Goal: Find specific page/section: Find specific page/section

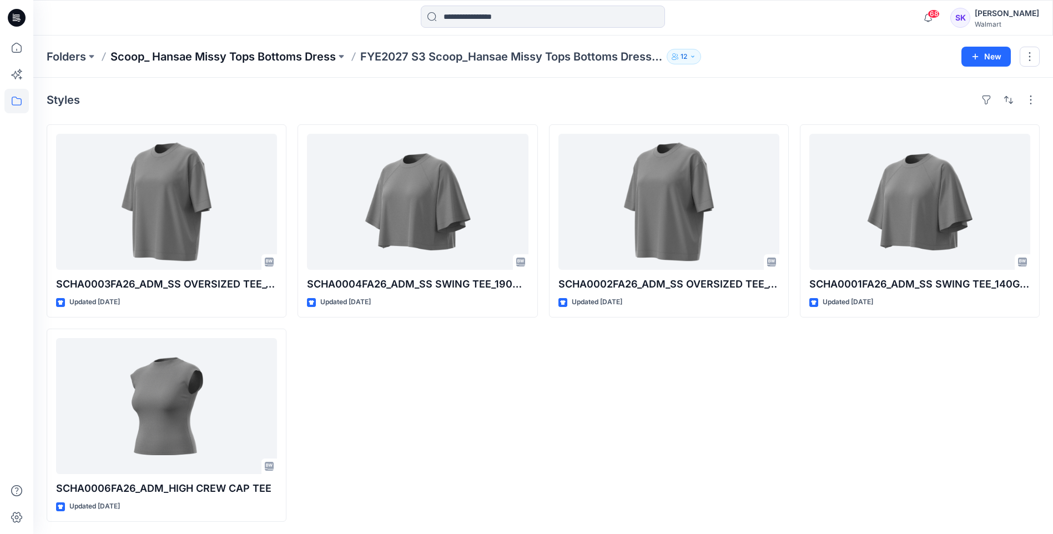
click at [217, 62] on p "Scoop_ Hansae Missy Tops Bottoms Dress" at bounding box center [222, 57] width 225 height 16
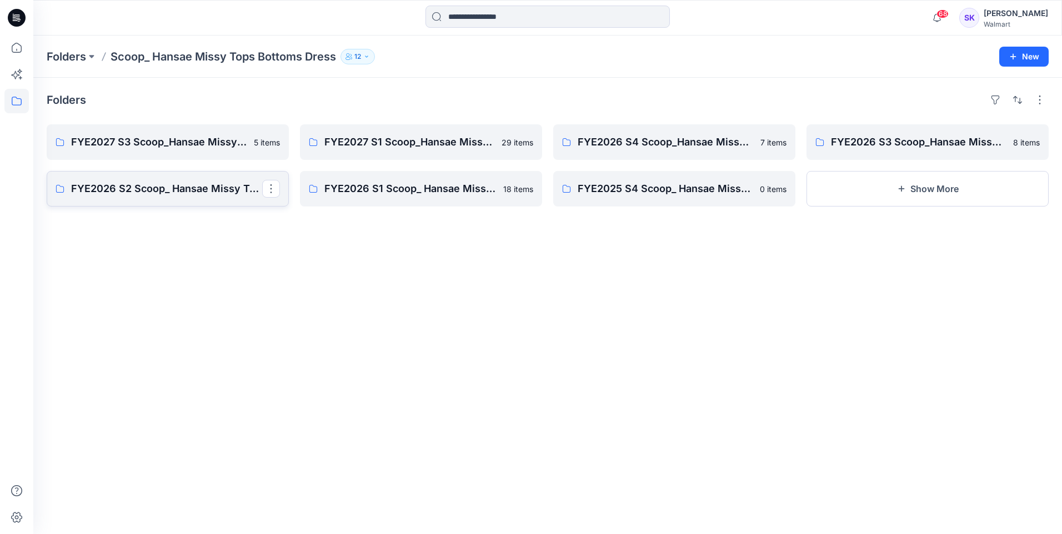
click at [186, 189] on p "FYE2026 S2 Scoop_ Hansae Missy Tops Bottoms Dress Board" at bounding box center [166, 189] width 191 height 16
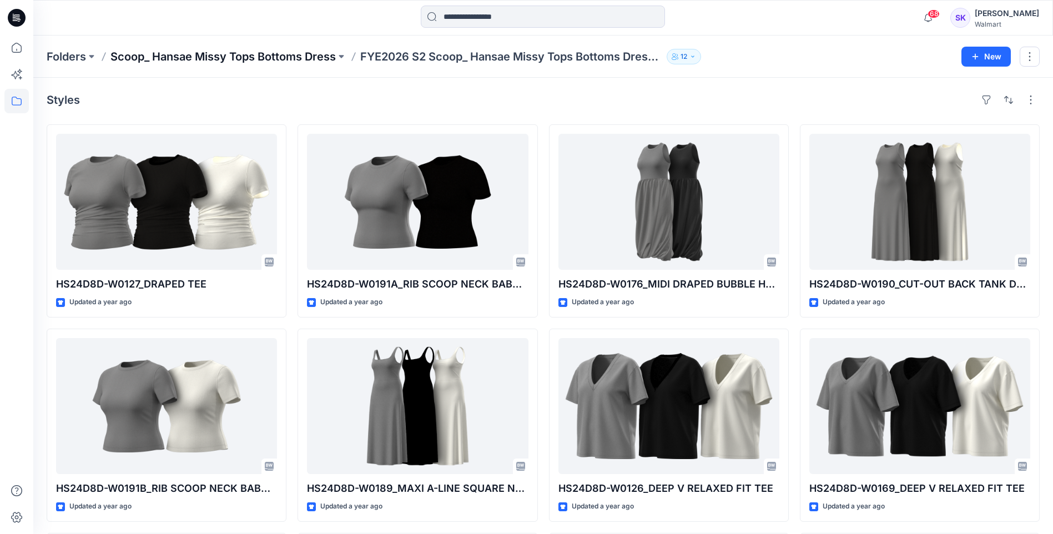
click at [301, 58] on p "Scoop_ Hansae Missy Tops Bottoms Dress" at bounding box center [222, 57] width 225 height 16
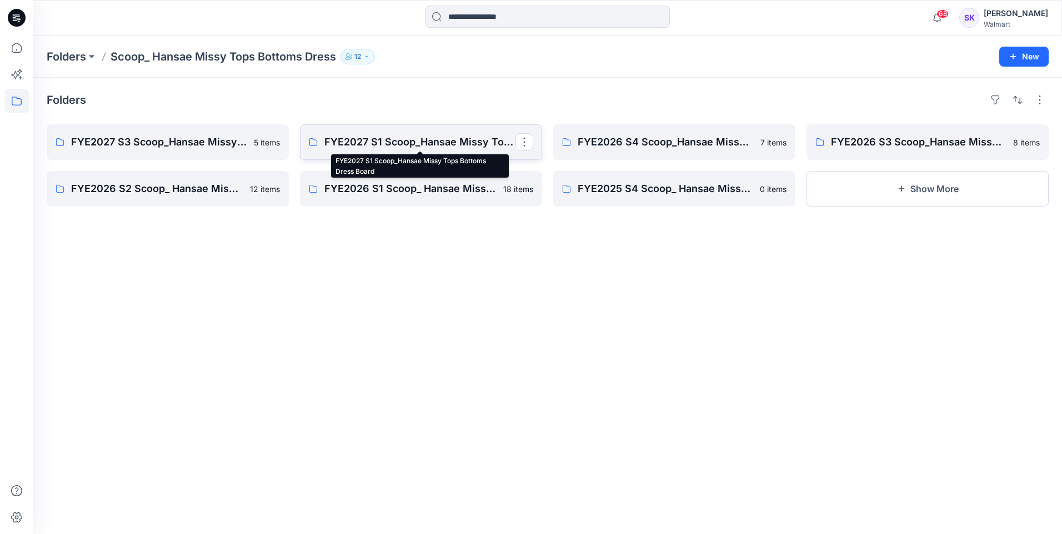
click at [447, 143] on p "FYE2027 S1 Scoop_Hansae Missy Tops Bottoms Dress Board" at bounding box center [419, 142] width 191 height 16
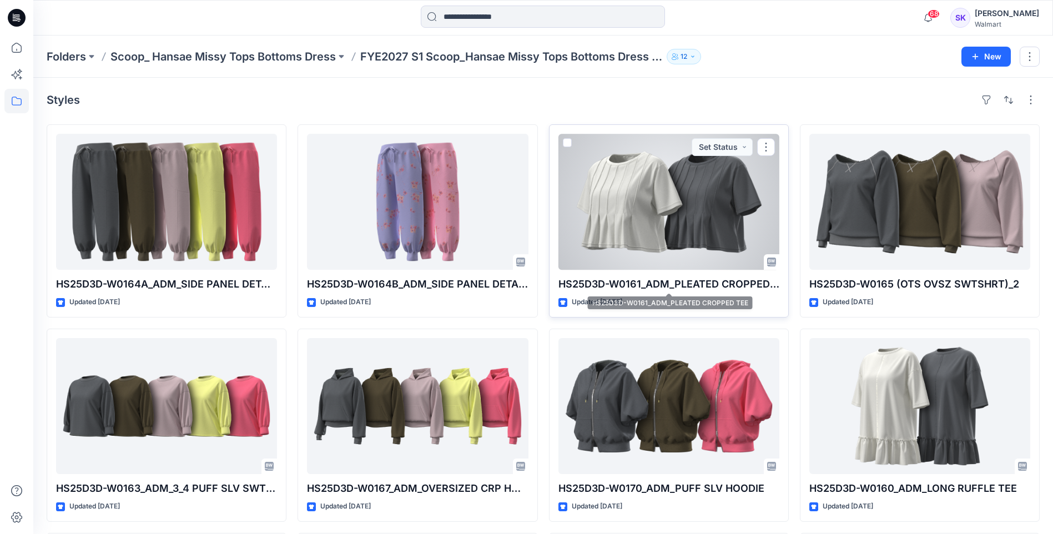
drag, startPoint x: 677, startPoint y: 282, endPoint x: 704, endPoint y: 279, distance: 26.8
click at [677, 282] on p "HS25D3D-W0161_ADM_PLEATED CROPPED TEE" at bounding box center [669, 284] width 221 height 16
click at [675, 234] on div at bounding box center [669, 202] width 221 height 136
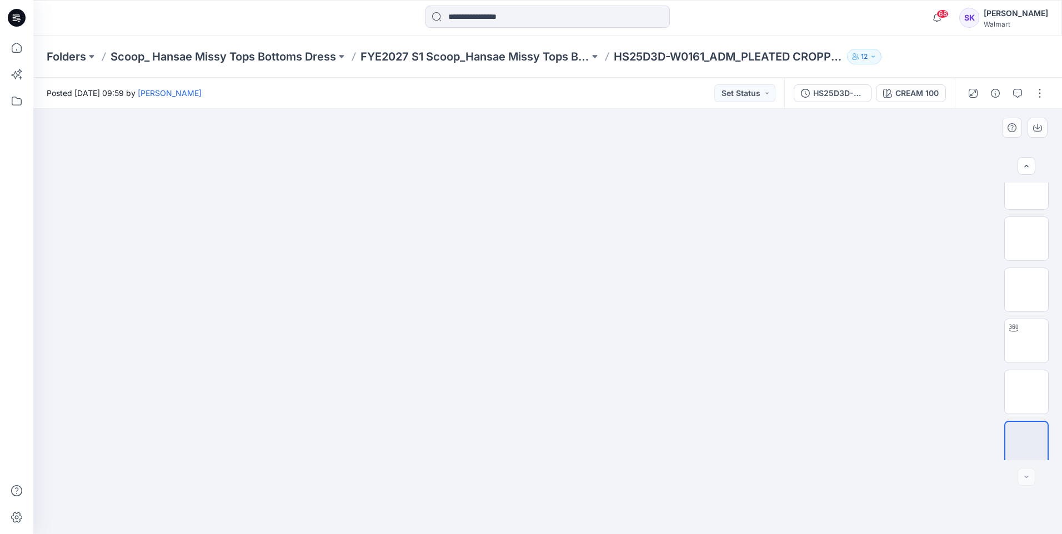
scroll to position [22, 0]
click at [1020, 384] on img at bounding box center [1025, 386] width 43 height 43
